Goal: Information Seeking & Learning: Learn about a topic

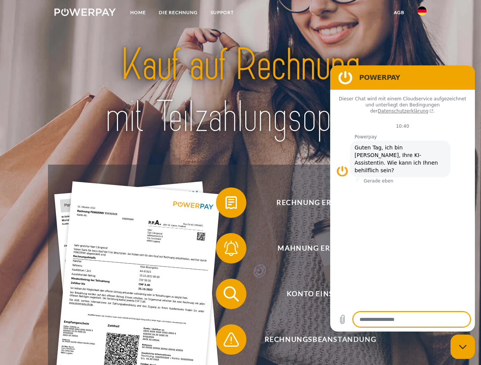
click at [85, 13] on img at bounding box center [84, 12] width 61 height 8
click at [422, 13] on img at bounding box center [421, 10] width 9 height 9
click at [399, 13] on link "agb" at bounding box center [399, 13] width 24 height 14
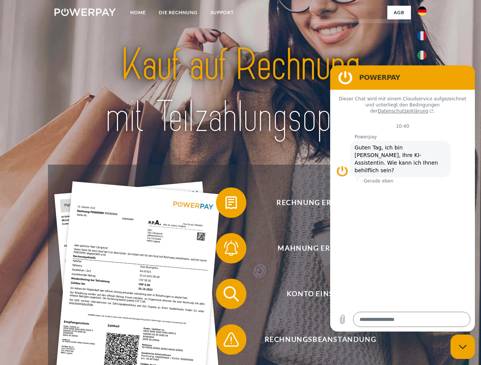
click at [225, 204] on span at bounding box center [220, 203] width 38 height 38
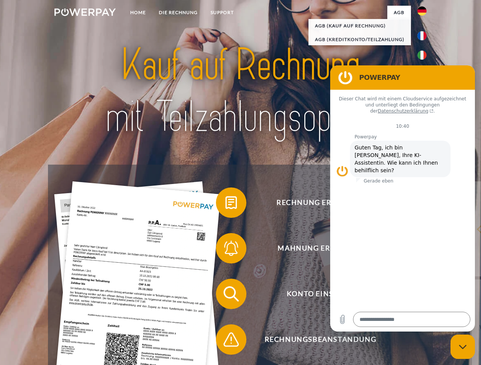
click at [225, 250] on div "Rechnung erhalten? Mahnung erhalten? Konto einsehen" at bounding box center [240, 317] width 384 height 305
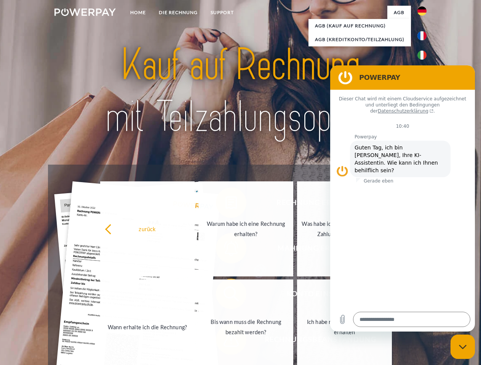
click at [225, 296] on link "Bis wann muss die Rechnung bezahlt werden?" at bounding box center [245, 327] width 95 height 95
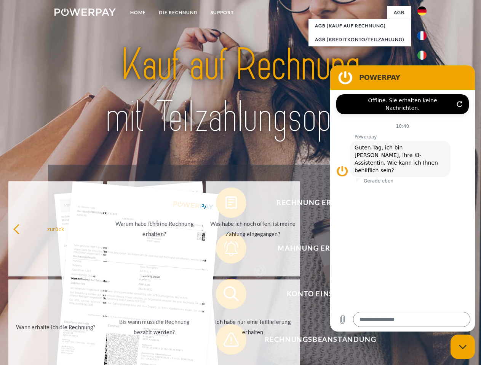
click at [225, 341] on span at bounding box center [220, 340] width 38 height 38
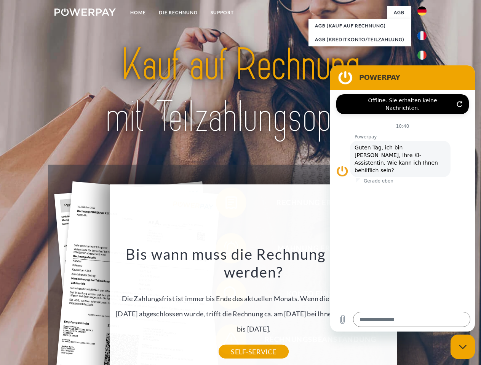
click at [462, 347] on icon "Messaging-Fenster schließen" at bounding box center [463, 347] width 8 height 5
type textarea "*"
